Goal: Information Seeking & Learning: Learn about a topic

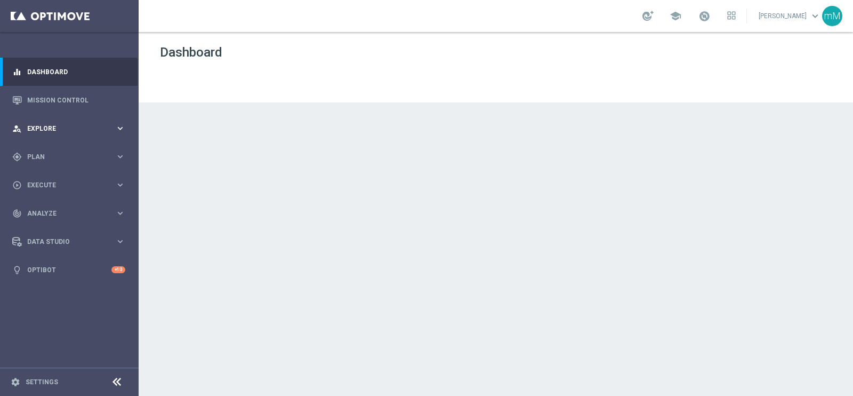
click at [56, 125] on span "Explore" at bounding box center [71, 128] width 88 height 6
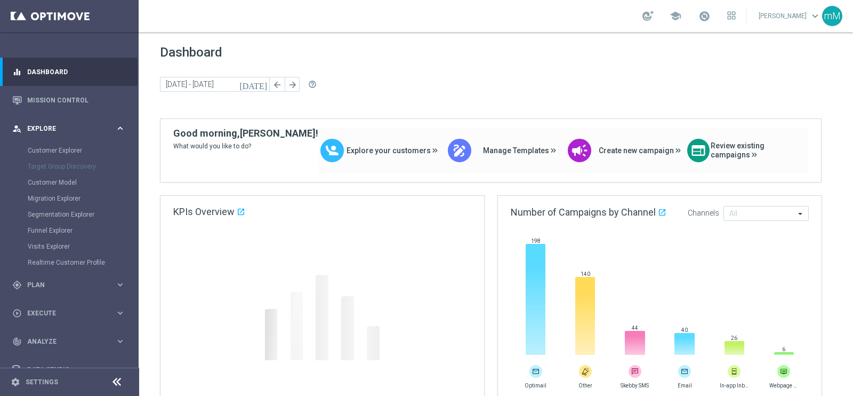
drag, startPoint x: 56, startPoint y: 125, endPoint x: 51, endPoint y: 129, distance: 6.4
click at [51, 129] on span "Explore" at bounding box center [71, 128] width 88 height 6
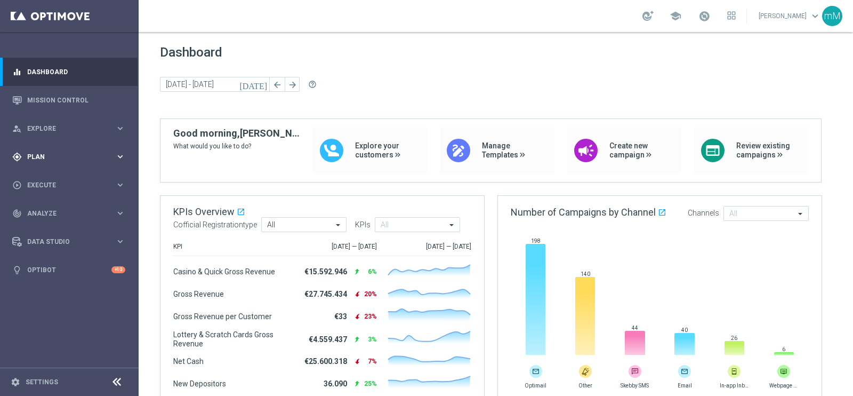
click at [43, 155] on span "Plan" at bounding box center [71, 157] width 88 height 6
click at [42, 178] on link "Target Groups" at bounding box center [69, 178] width 83 height 9
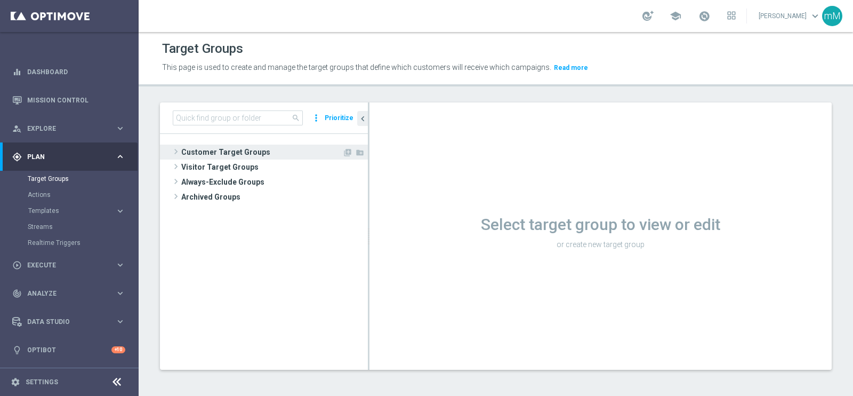
click at [247, 153] on span "Customer Target Groups" at bounding box center [261, 151] width 161 height 15
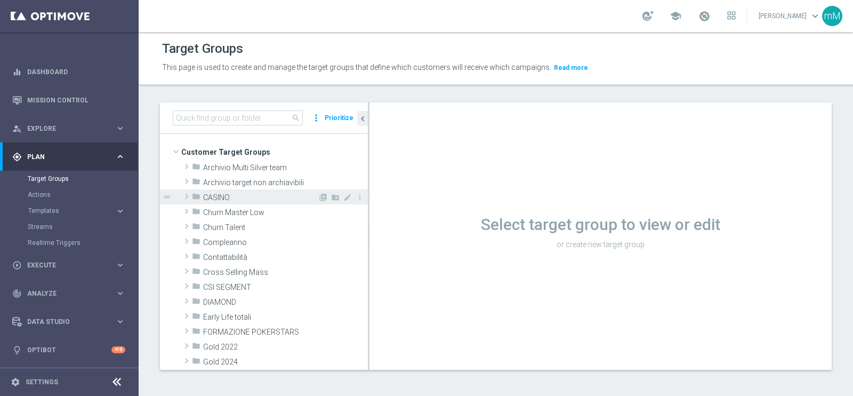
click at [229, 197] on span "CASINO" at bounding box center [260, 197] width 115 height 9
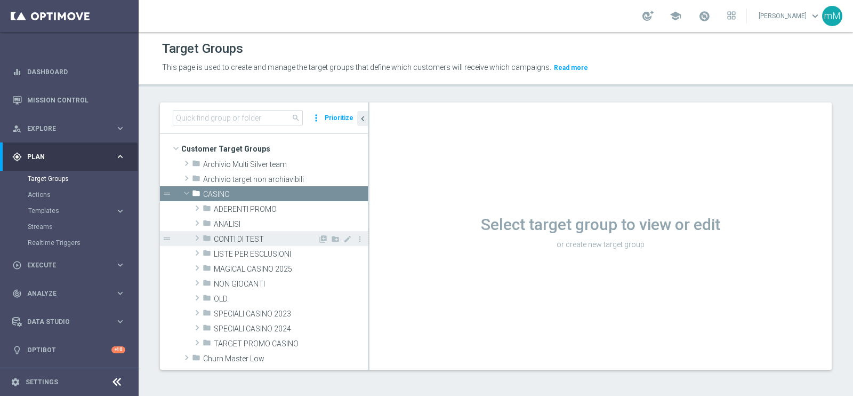
scroll to position [4, 0]
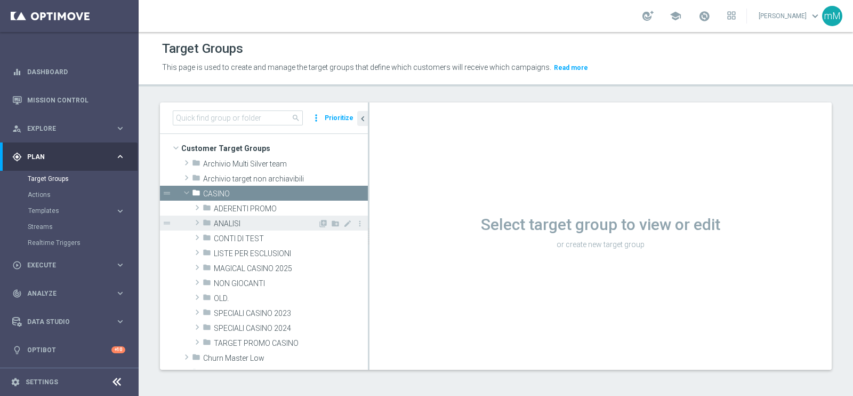
click at [244, 222] on span "ANALISI" at bounding box center [266, 223] width 104 height 9
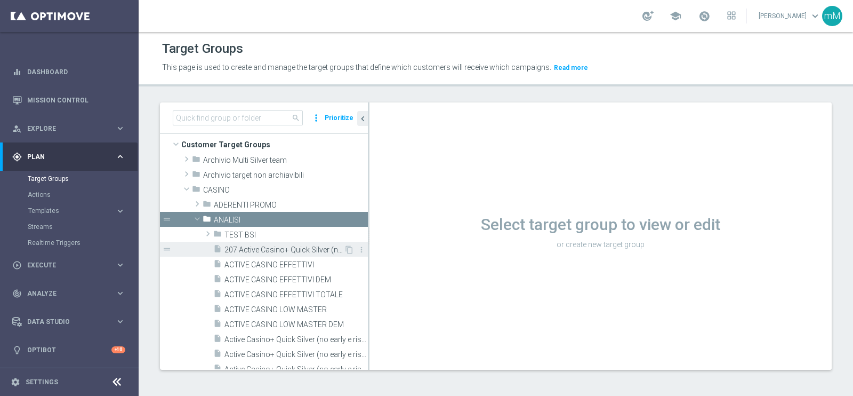
scroll to position [10, 0]
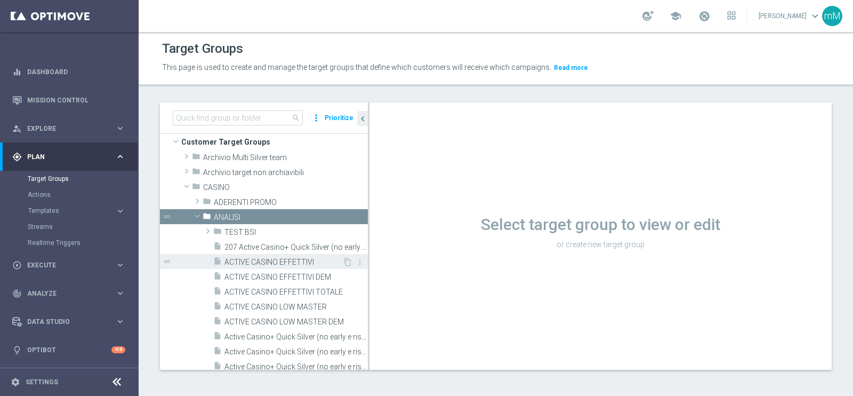
click at [273, 262] on span "ACTIVE CASINO EFFETTIVI" at bounding box center [283, 262] width 118 height 9
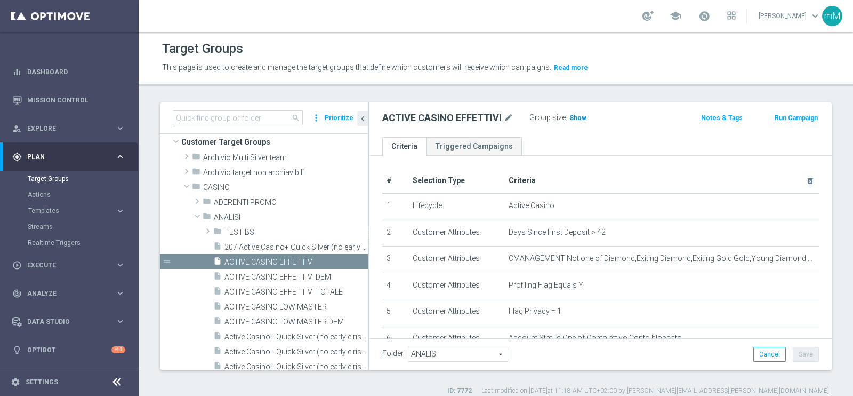
click at [571, 119] on span "Show" at bounding box center [577, 117] width 17 height 7
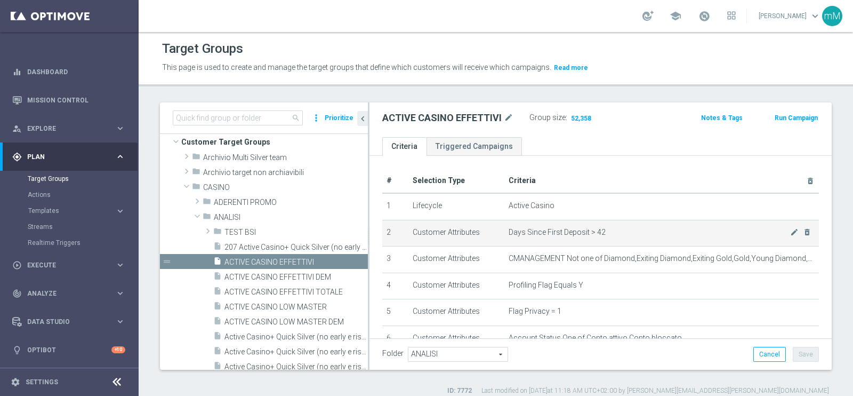
scroll to position [150, 0]
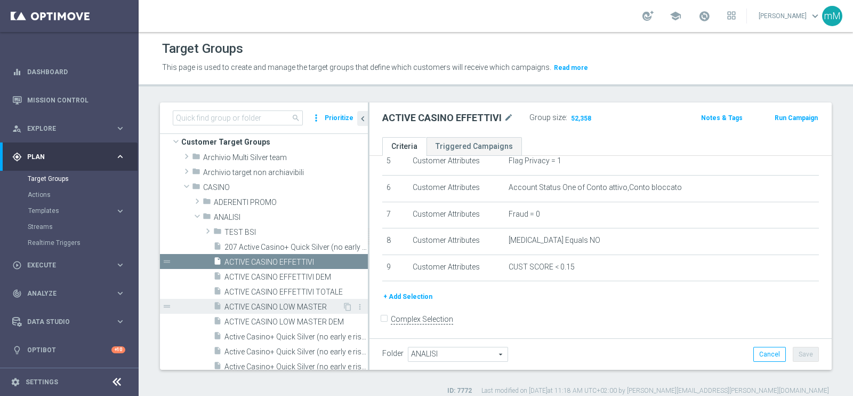
click at [283, 305] on span "ACTIVE CASINO LOW MASTER" at bounding box center [283, 306] width 118 height 9
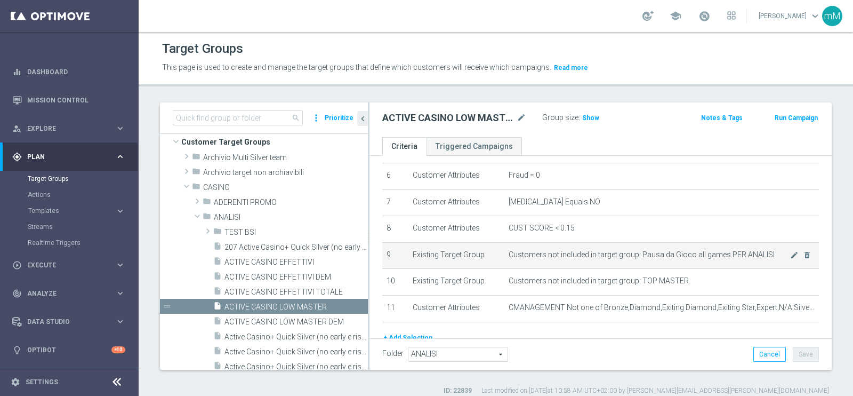
scroll to position [163, 0]
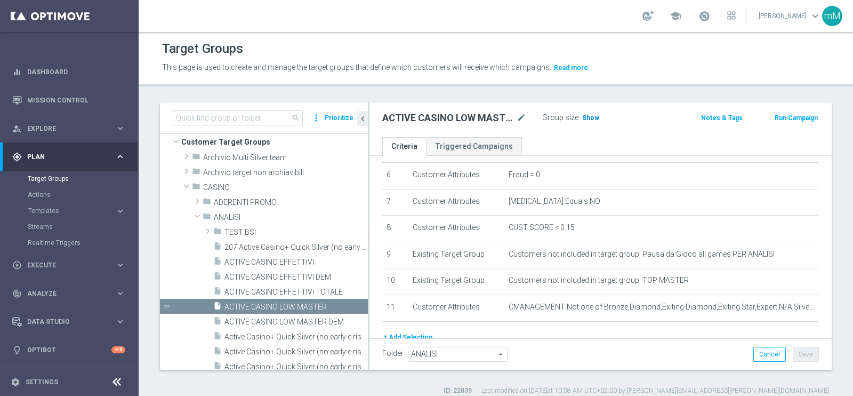
click at [584, 116] on span "Show" at bounding box center [590, 117] width 17 height 7
click at [591, 117] on span "15,811" at bounding box center [594, 119] width 22 height 10
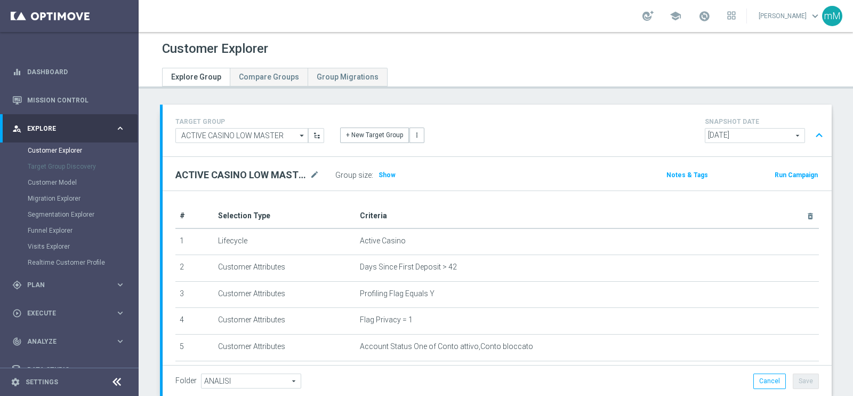
click at [754, 133] on span "[DATE]" at bounding box center [754, 135] width 99 height 14
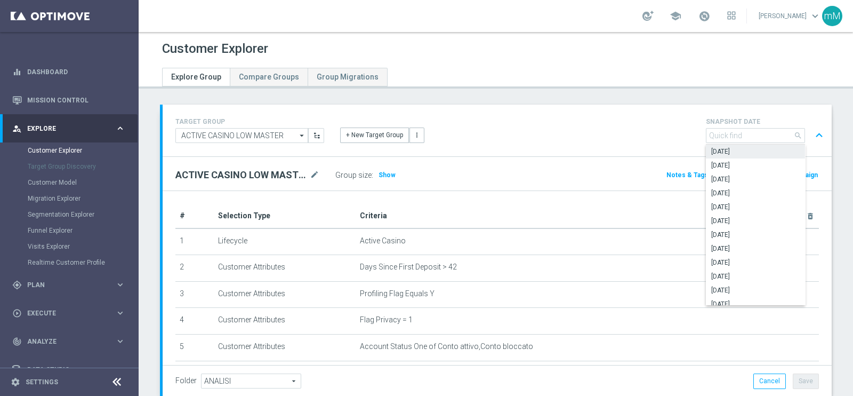
click at [523, 182] on div "ACTIVE CASINO LOW MASTER mode_edit Group size : Show Notes & Tags Run Campaign" at bounding box center [497, 174] width 669 height 34
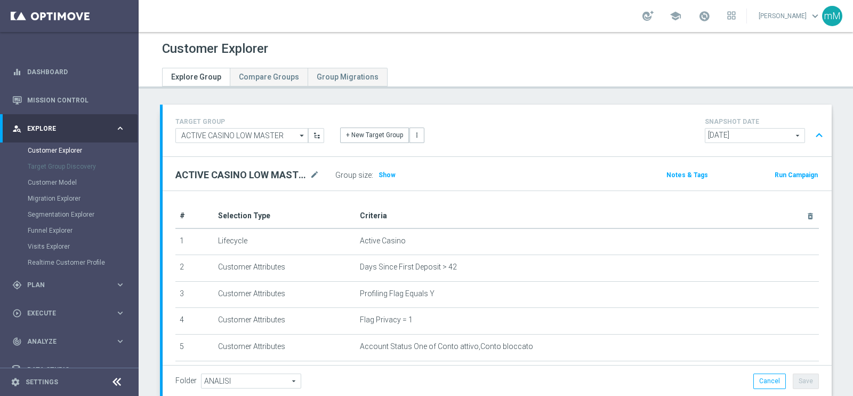
click at [738, 134] on span "[DATE]" at bounding box center [754, 135] width 99 height 14
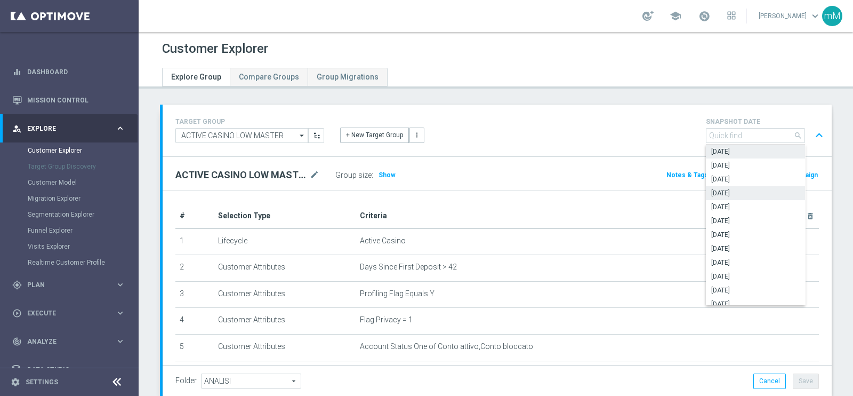
click at [749, 194] on span "[DATE]" at bounding box center [755, 193] width 88 height 9
type input "[DATE]"
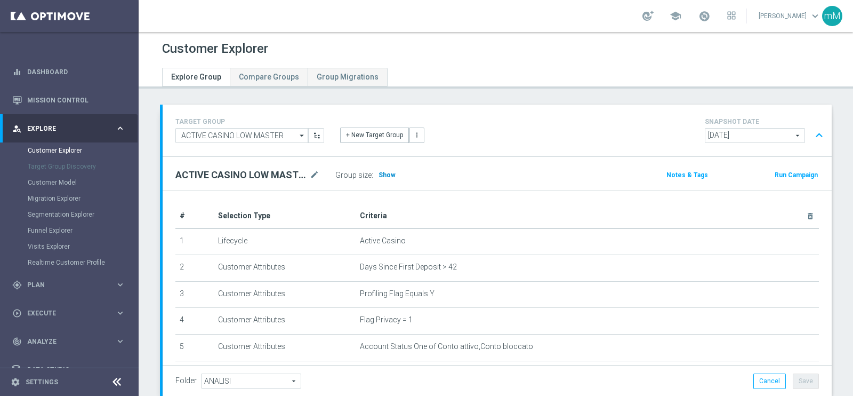
click at [388, 174] on span "Show" at bounding box center [387, 174] width 17 height 7
click at [392, 173] on span "Show" at bounding box center [387, 174] width 17 height 7
